Goal: Task Accomplishment & Management: Manage account settings

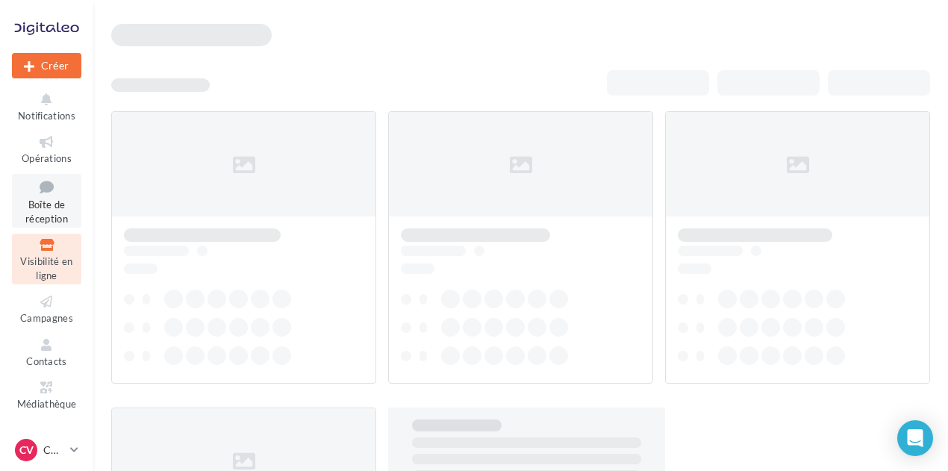
click at [42, 211] on link "Boîte de réception" at bounding box center [46, 201] width 69 height 54
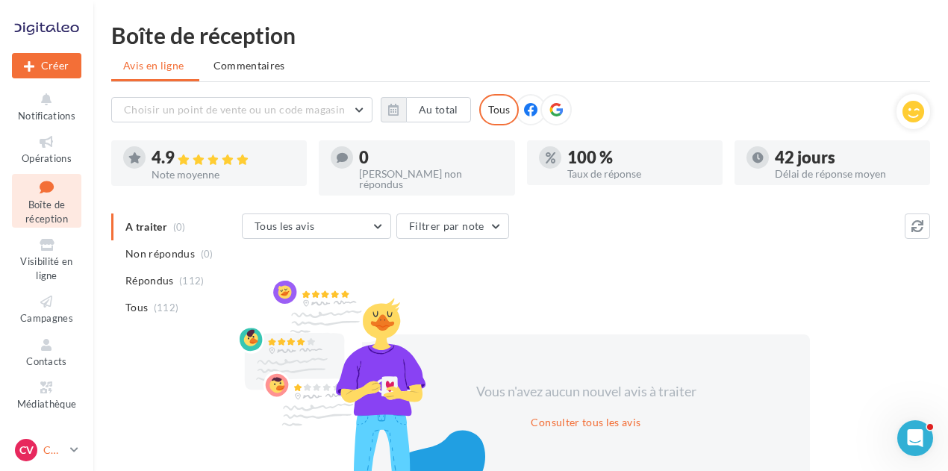
click at [46, 449] on p "CUPRA Vienne" at bounding box center [53, 450] width 21 height 15
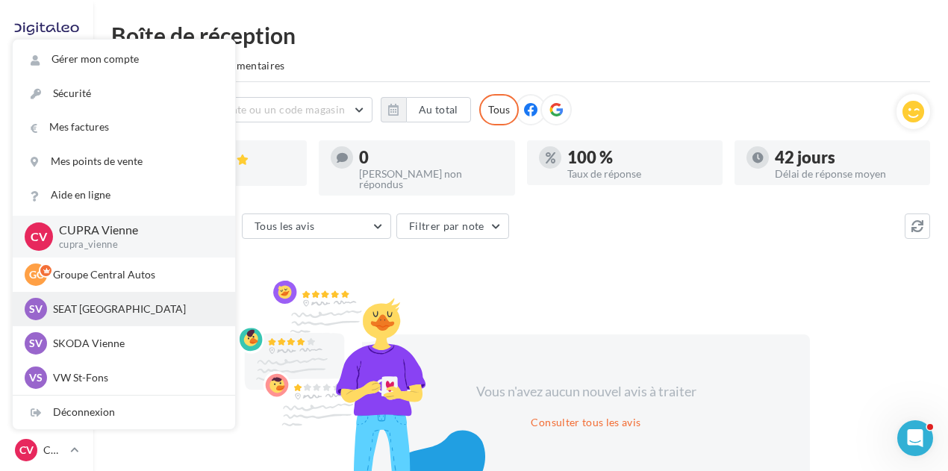
click at [87, 314] on p "SEAT [GEOGRAPHIC_DATA]" at bounding box center [135, 309] width 164 height 15
